Goal: Task Accomplishment & Management: Manage account settings

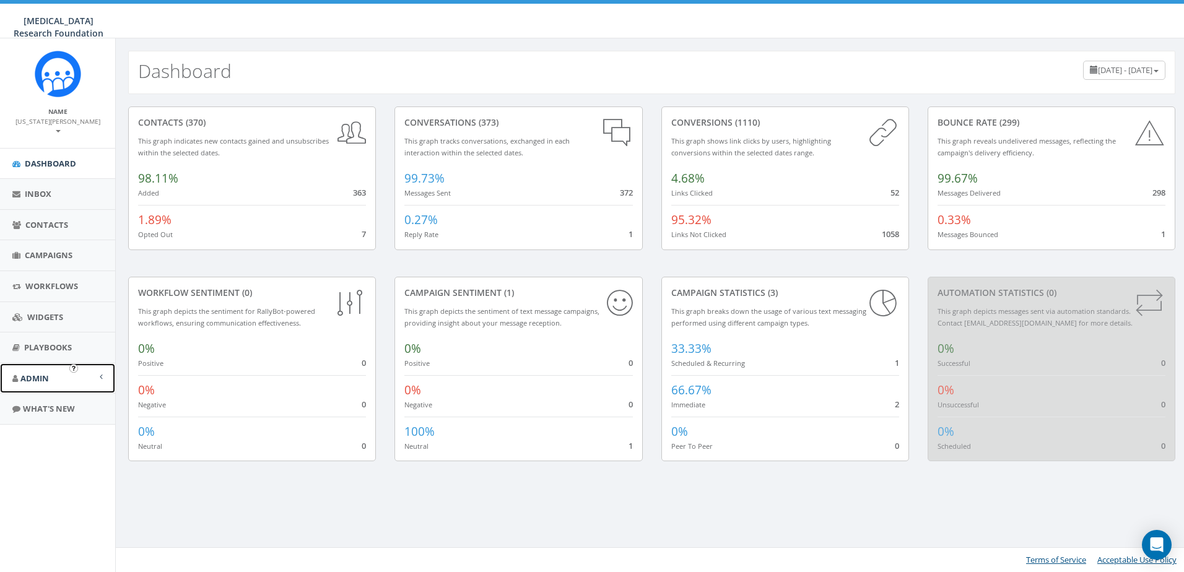
click at [36, 373] on span "Admin" at bounding box center [34, 378] width 28 height 11
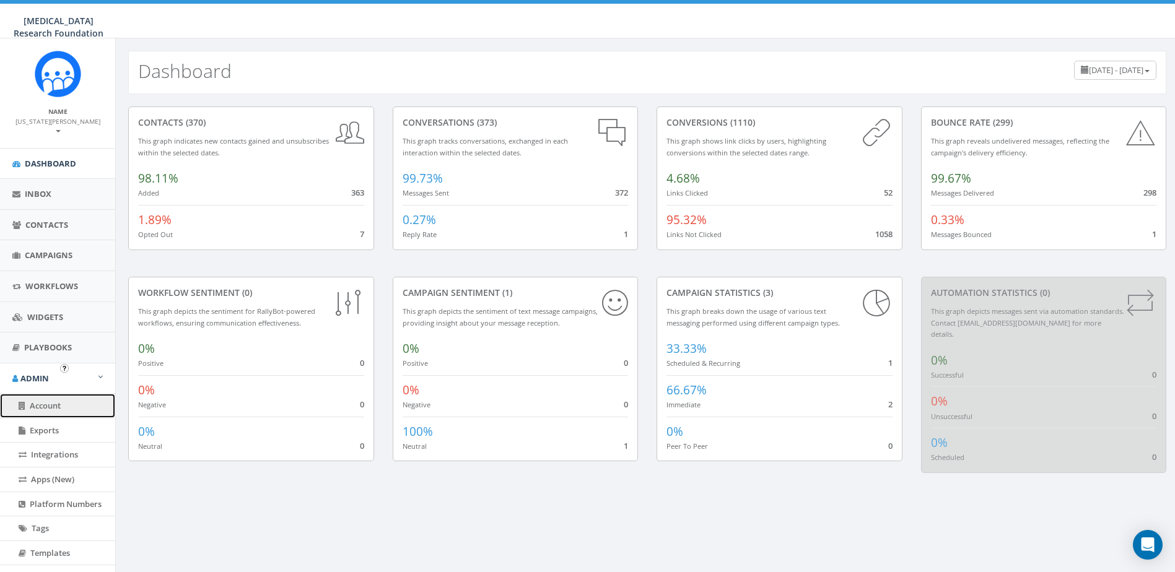
click at [48, 400] on span "Account" at bounding box center [45, 405] width 31 height 11
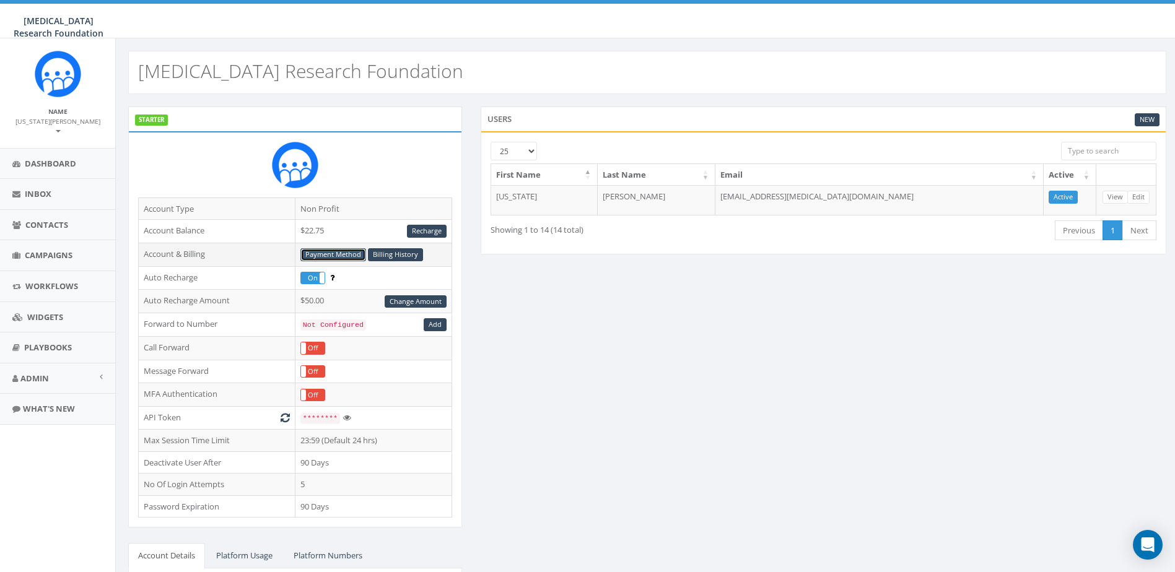
click at [337, 257] on link "Payment Method" at bounding box center [333, 254] width 66 height 13
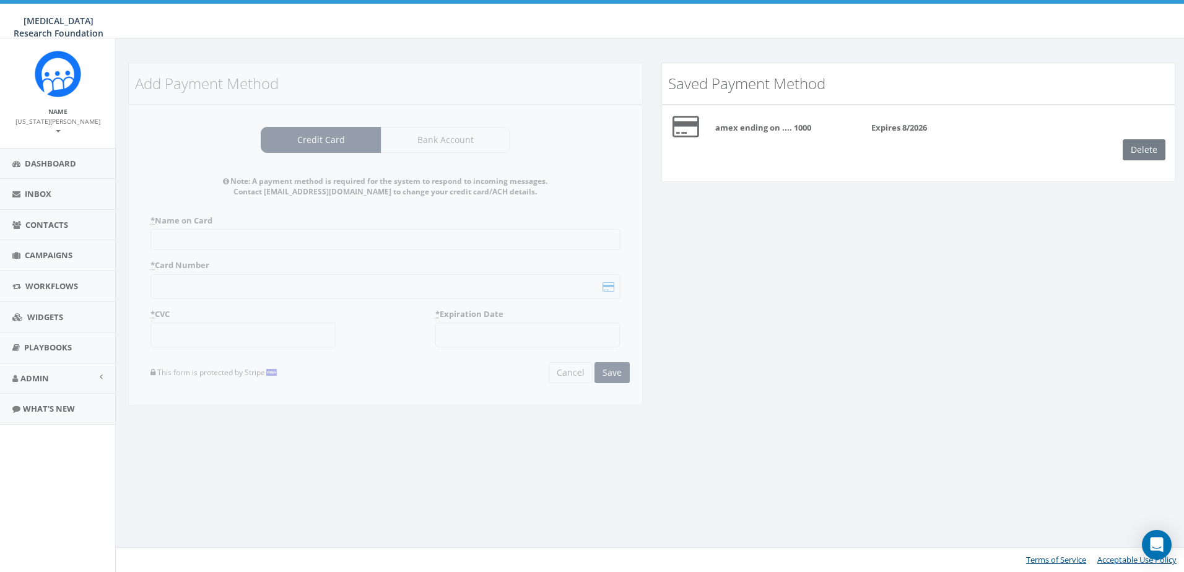
click at [1141, 150] on div "Delete" at bounding box center [1149, 149] width 52 height 21
click at [1149, 144] on div "Delete" at bounding box center [1149, 149] width 52 height 21
drag, startPoint x: 1137, startPoint y: 142, endPoint x: 1142, endPoint y: 147, distance: 7.5
click at [1137, 142] on div "Delete" at bounding box center [1149, 149] width 52 height 21
click at [1144, 147] on div "Delete" at bounding box center [1149, 149] width 52 height 21
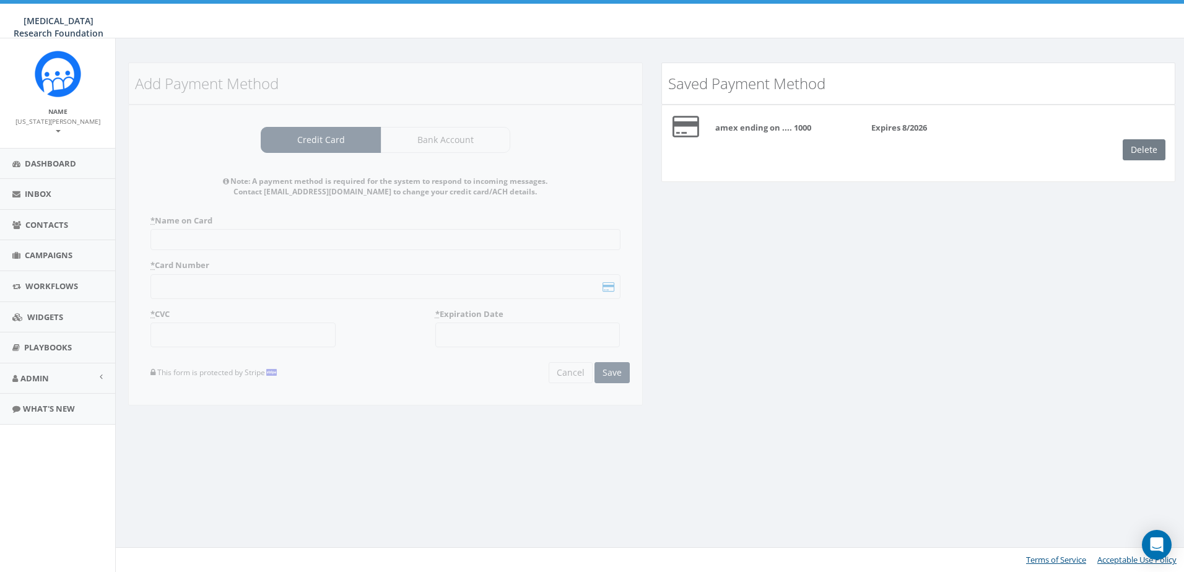
click at [1147, 150] on div "Delete" at bounding box center [1149, 149] width 52 height 21
click at [1145, 150] on div "Delete" at bounding box center [1149, 149] width 52 height 21
click at [1146, 151] on div "Delete" at bounding box center [1149, 149] width 52 height 21
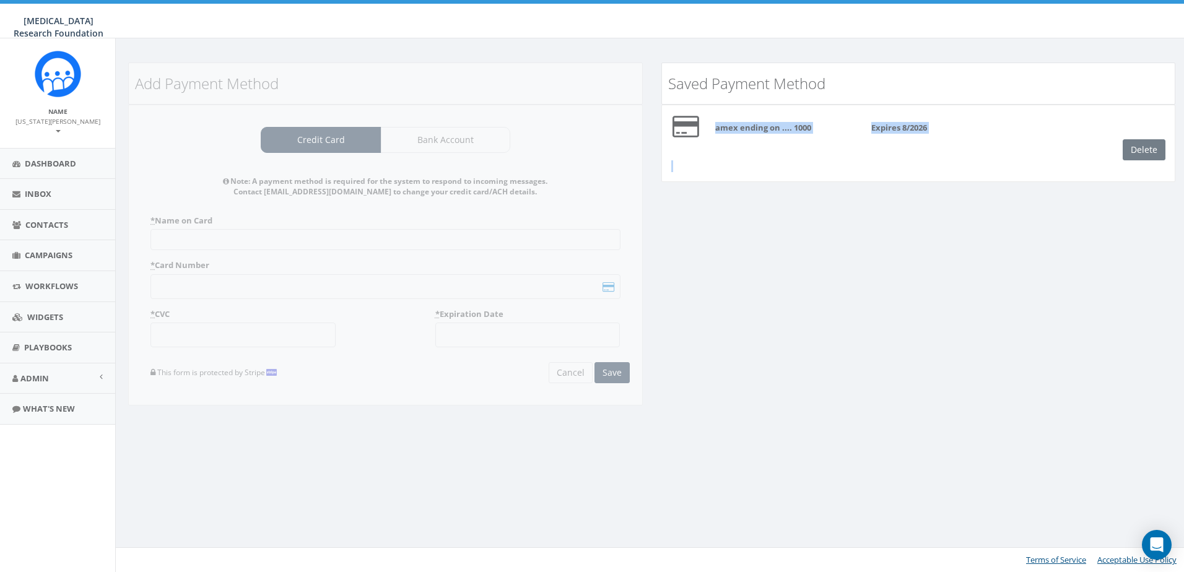
click at [1146, 150] on div "Delete" at bounding box center [1149, 149] width 52 height 21
click at [827, 129] on div "amex ending on .... 1000" at bounding box center [784, 128] width 156 height 12
click at [1152, 151] on div "Delete" at bounding box center [1149, 149] width 52 height 21
click at [1133, 138] on div "amex ending on .... 1000 Expires 8/2026" at bounding box center [919, 127] width 532 height 25
click at [1139, 144] on div "Delete" at bounding box center [1149, 149] width 52 height 21
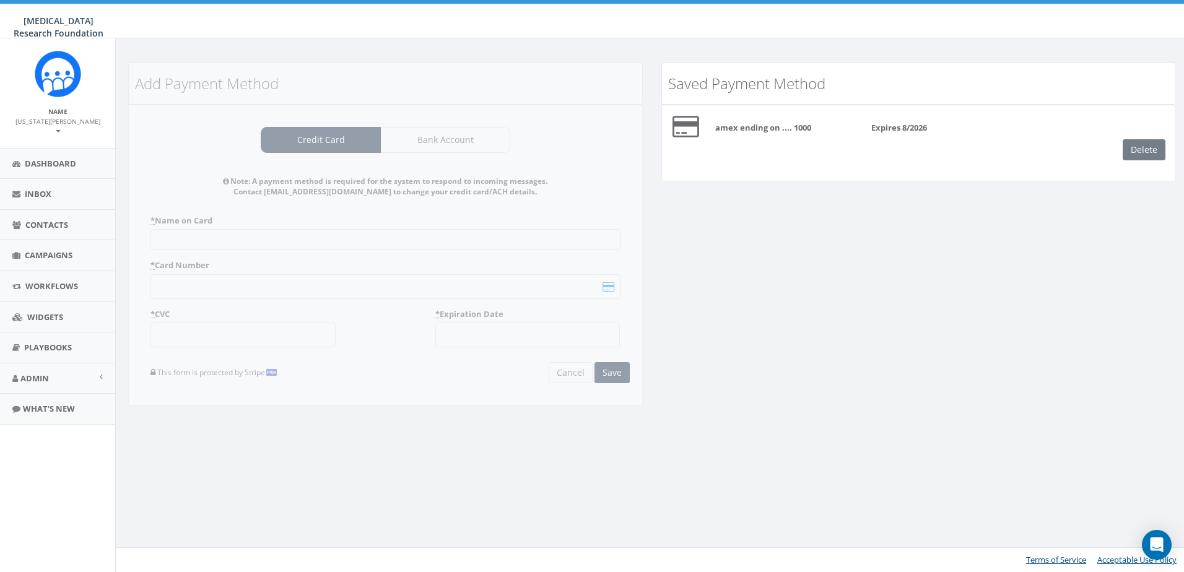
click at [1154, 150] on div "Delete" at bounding box center [1149, 149] width 52 height 21
click at [1150, 150] on div "Delete" at bounding box center [1149, 149] width 52 height 21
click at [918, 122] on div "Expires 8/2026" at bounding box center [920, 128] width 117 height 12
click at [724, 126] on b "amex ending on .... 1000" at bounding box center [763, 127] width 96 height 11
click at [1163, 135] on div "amex ending on .... 1000 Expires 8/2026" at bounding box center [919, 127] width 532 height 25
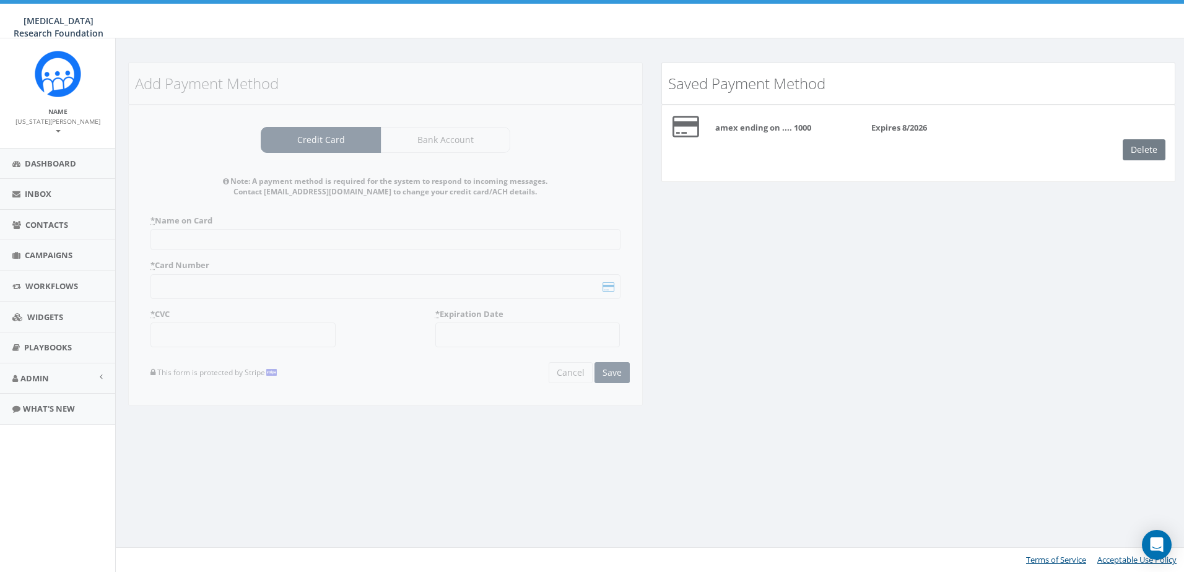
click at [1151, 146] on div "Delete" at bounding box center [1149, 149] width 52 height 21
click at [36, 373] on span "Admin" at bounding box center [34, 378] width 28 height 11
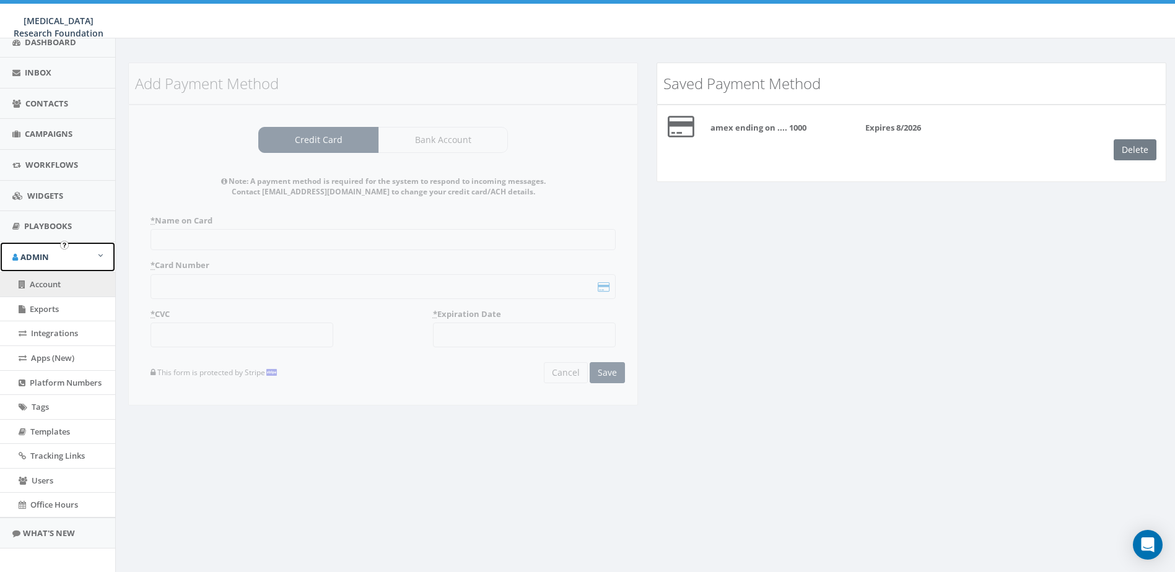
scroll to position [123, 0]
click at [1134, 156] on div "Delete" at bounding box center [1139, 149] width 52 height 21
click at [1134, 154] on div "Delete" at bounding box center [1139, 149] width 52 height 21
click at [1136, 150] on div "Delete" at bounding box center [1139, 149] width 52 height 21
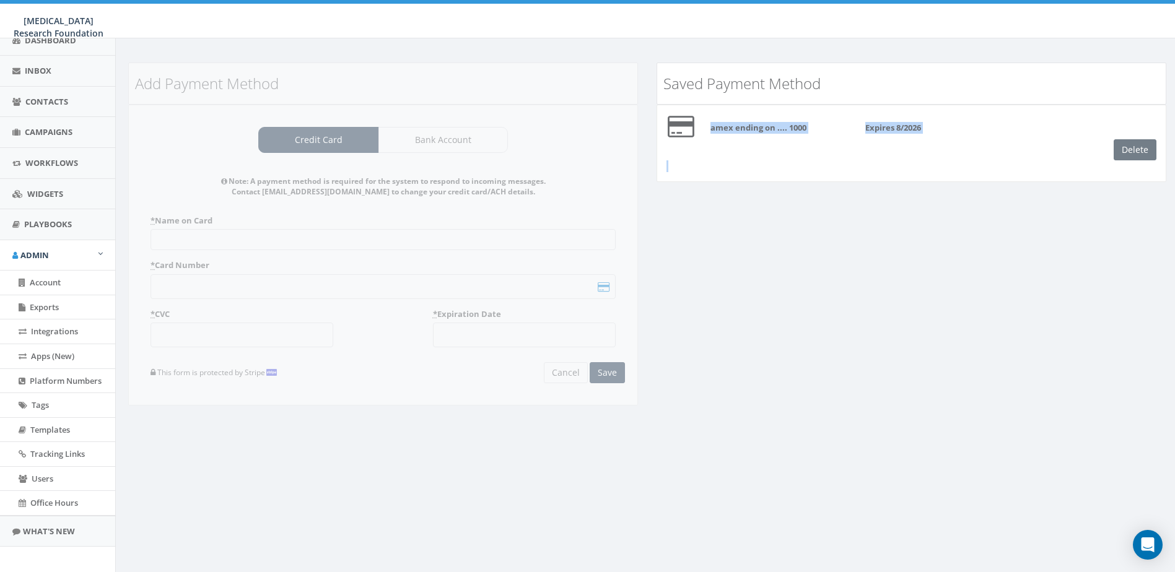
click at [1136, 150] on div "Delete" at bounding box center [1139, 149] width 52 height 21
click at [898, 214] on div "Add Payment Method Credit Card Bank Account Note: A payment method is required …" at bounding box center [647, 242] width 1056 height 359
drag, startPoint x: 710, startPoint y: 160, endPoint x: 686, endPoint y: 163, distance: 23.8
click at [709, 160] on div "Delete" at bounding box center [911, 149] width 527 height 21
click at [686, 163] on div "amex ending on .... 1000 Expires 8/2026 Delete" at bounding box center [911, 143] width 510 height 77
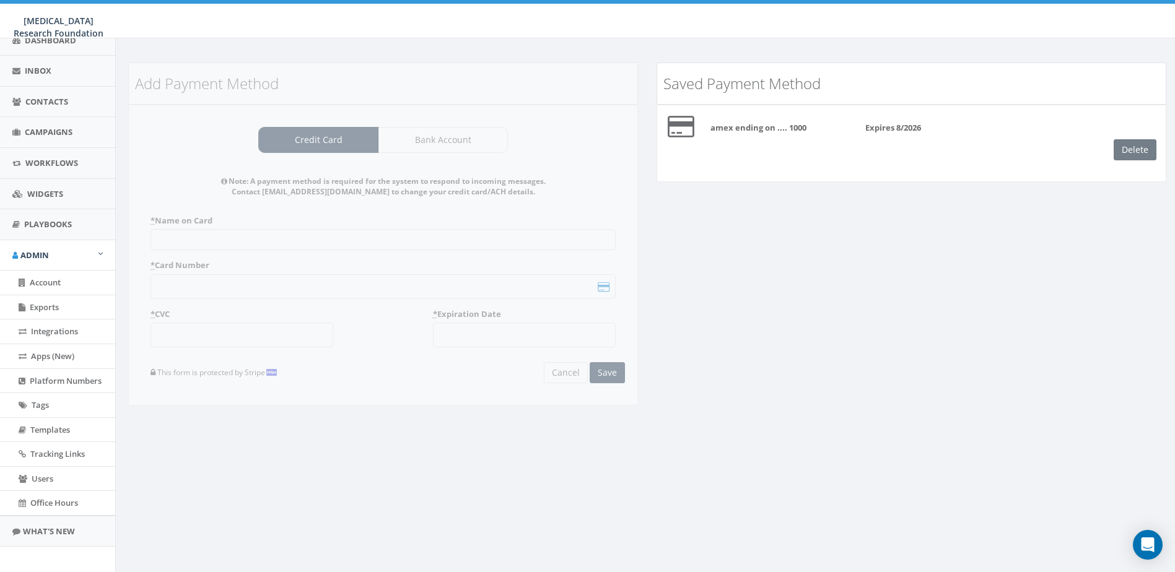
click at [1145, 150] on div "Delete" at bounding box center [1139, 149] width 52 height 21
drag, startPoint x: 874, startPoint y: 155, endPoint x: 865, endPoint y: 155, distance: 8.7
click at [872, 155] on div "Delete" at bounding box center [911, 149] width 527 height 21
drag, startPoint x: 849, startPoint y: 136, endPoint x: 835, endPoint y: 136, distance: 13.6
click at [849, 136] on div "amex ending on .... 1000 Expires 8/2026" at bounding box center [911, 127] width 527 height 25
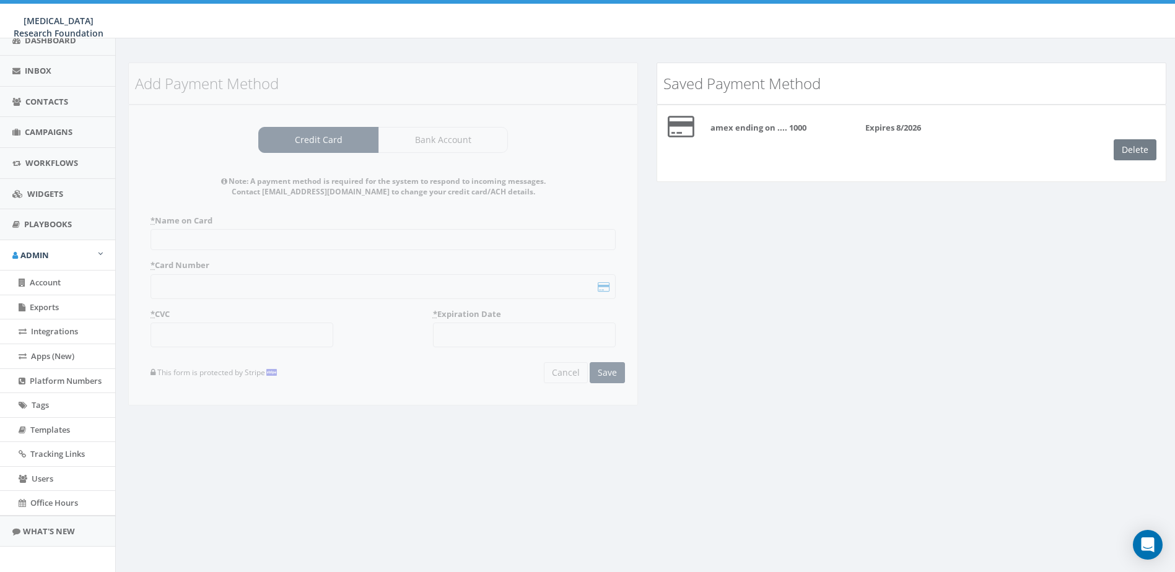
click at [762, 125] on b "amex ending on .... 1000" at bounding box center [758, 127] width 96 height 11
click at [744, 97] on div "Saved Payment Method" at bounding box center [911, 83] width 515 height 28
click at [696, 123] on div "amex ending on .... 1000 Expires 8/2026" at bounding box center [933, 124] width 483 height 19
click at [873, 137] on div "amex ending on .... 1000 Expires 8/2026" at bounding box center [911, 127] width 527 height 25
click at [893, 129] on b "Expires 8/2026" at bounding box center [893, 127] width 56 height 11
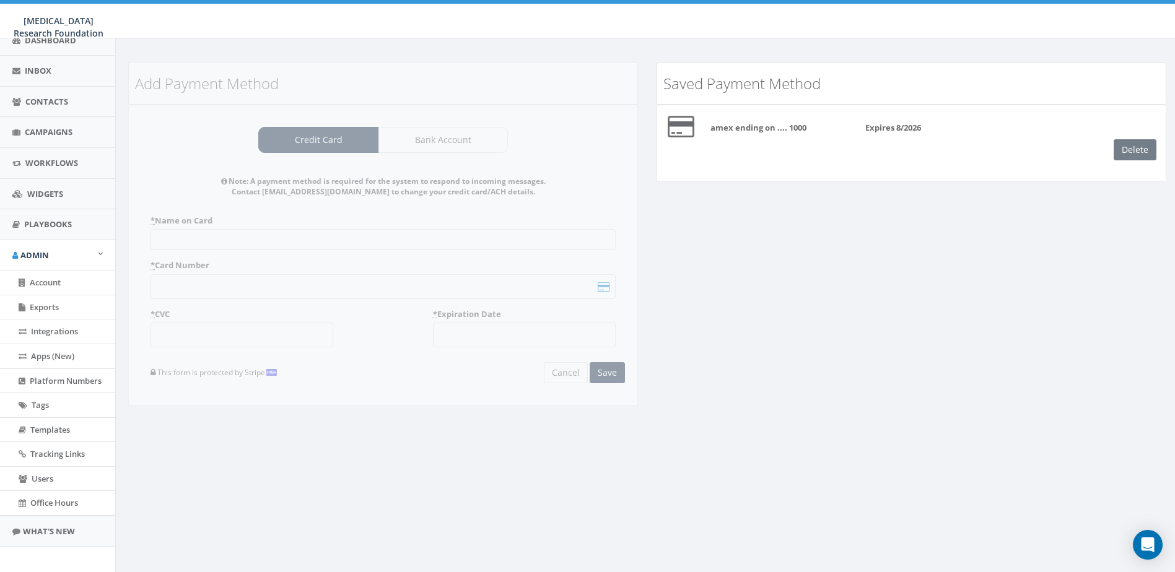
drag, startPoint x: 849, startPoint y: 142, endPoint x: 881, endPoint y: 129, distance: 35.0
click at [850, 141] on div "Delete" at bounding box center [911, 149] width 527 height 21
click at [882, 129] on b "Expires 8/2026" at bounding box center [893, 127] width 56 height 11
click at [1132, 154] on div "Delete" at bounding box center [1139, 149] width 52 height 21
